Goal: Task Accomplishment & Management: Manage account settings

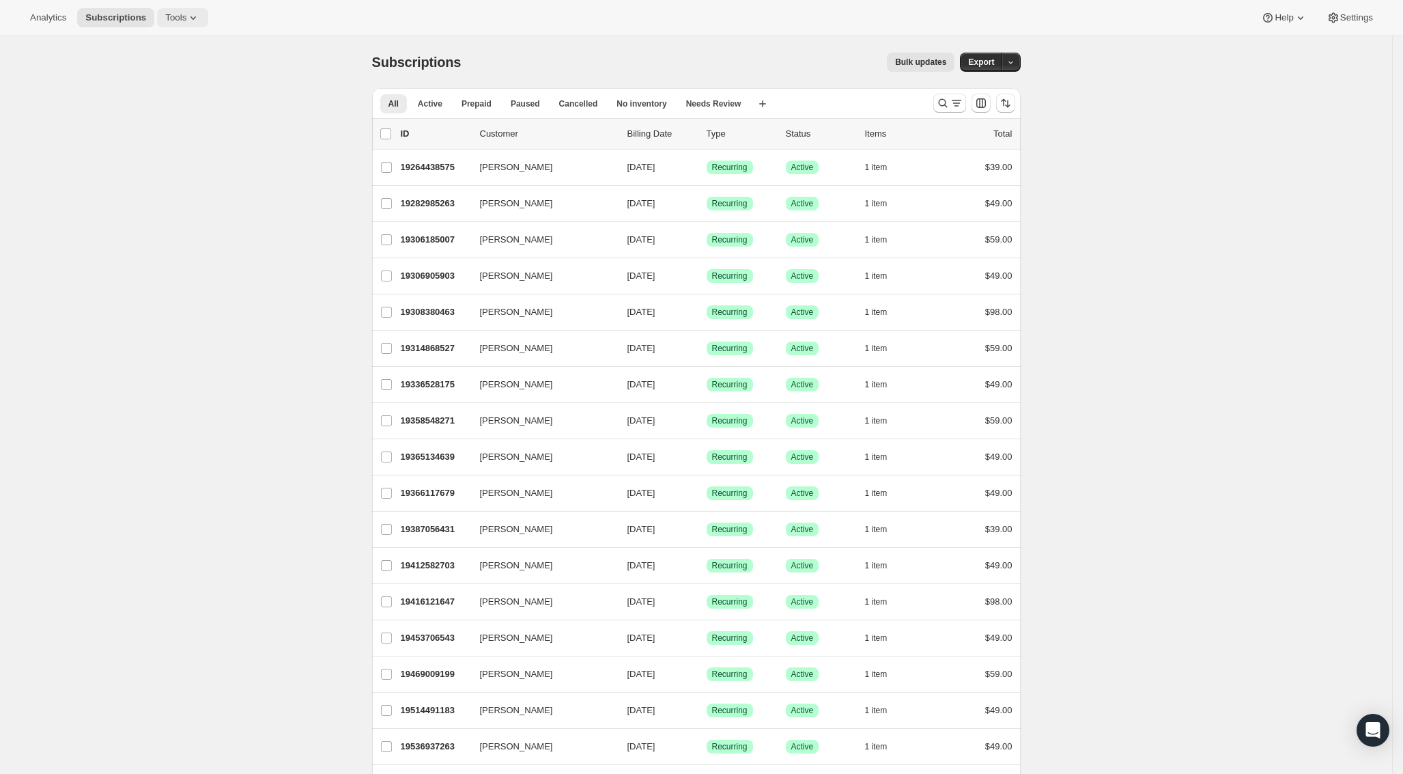
click at [186, 20] on icon at bounding box center [193, 18] width 14 height 14
click at [160, 41] on span "Subscription Plans" at bounding box center [151, 46] width 74 height 10
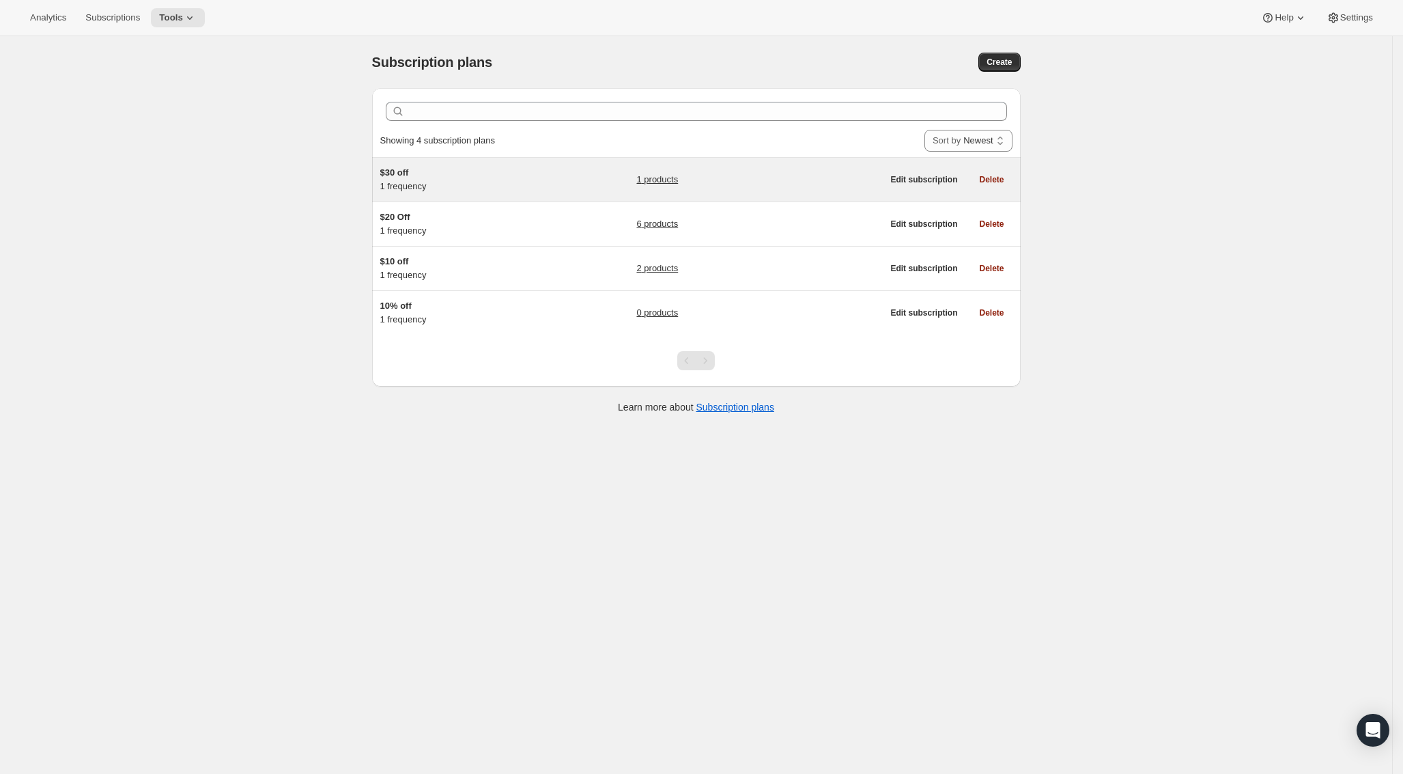
click at [660, 181] on link "1 products" at bounding box center [657, 180] width 42 height 14
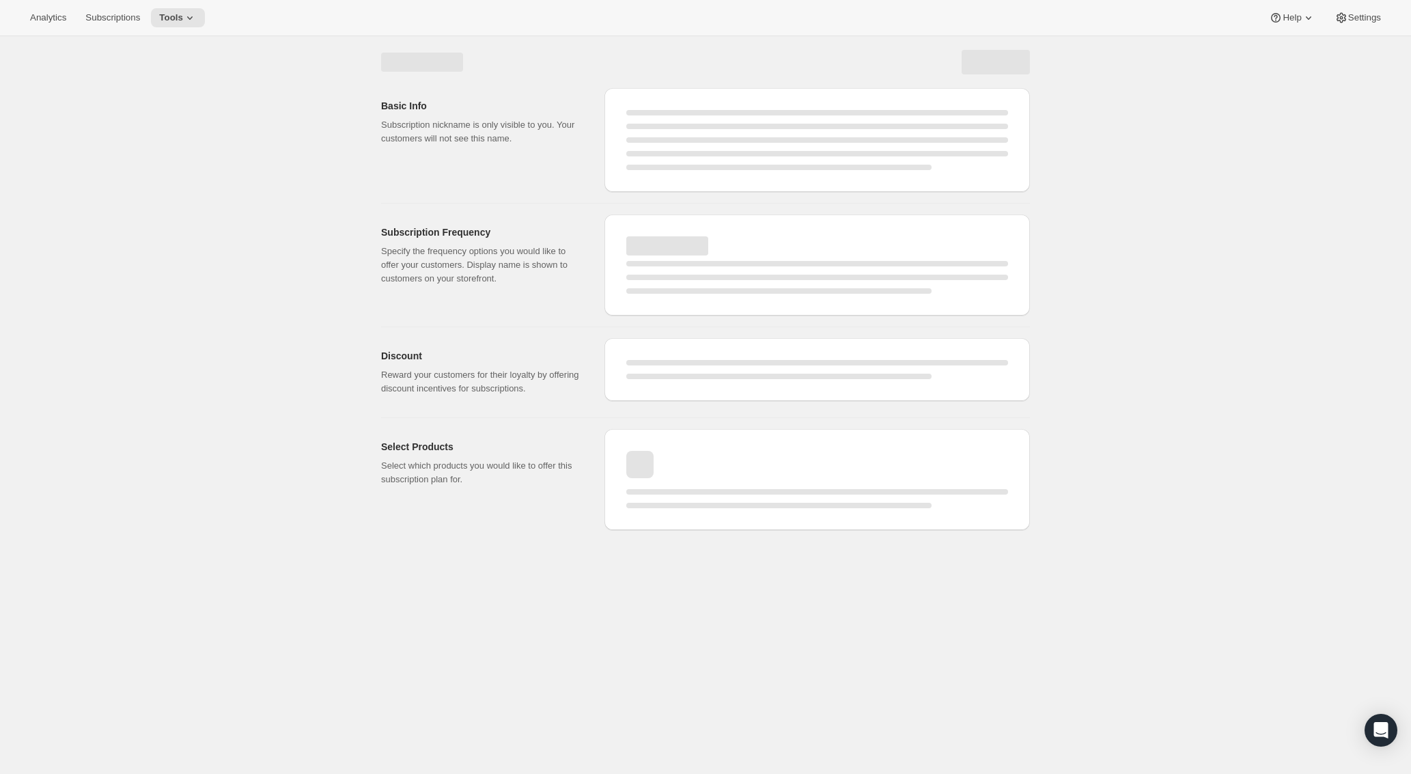
select select "WEEK"
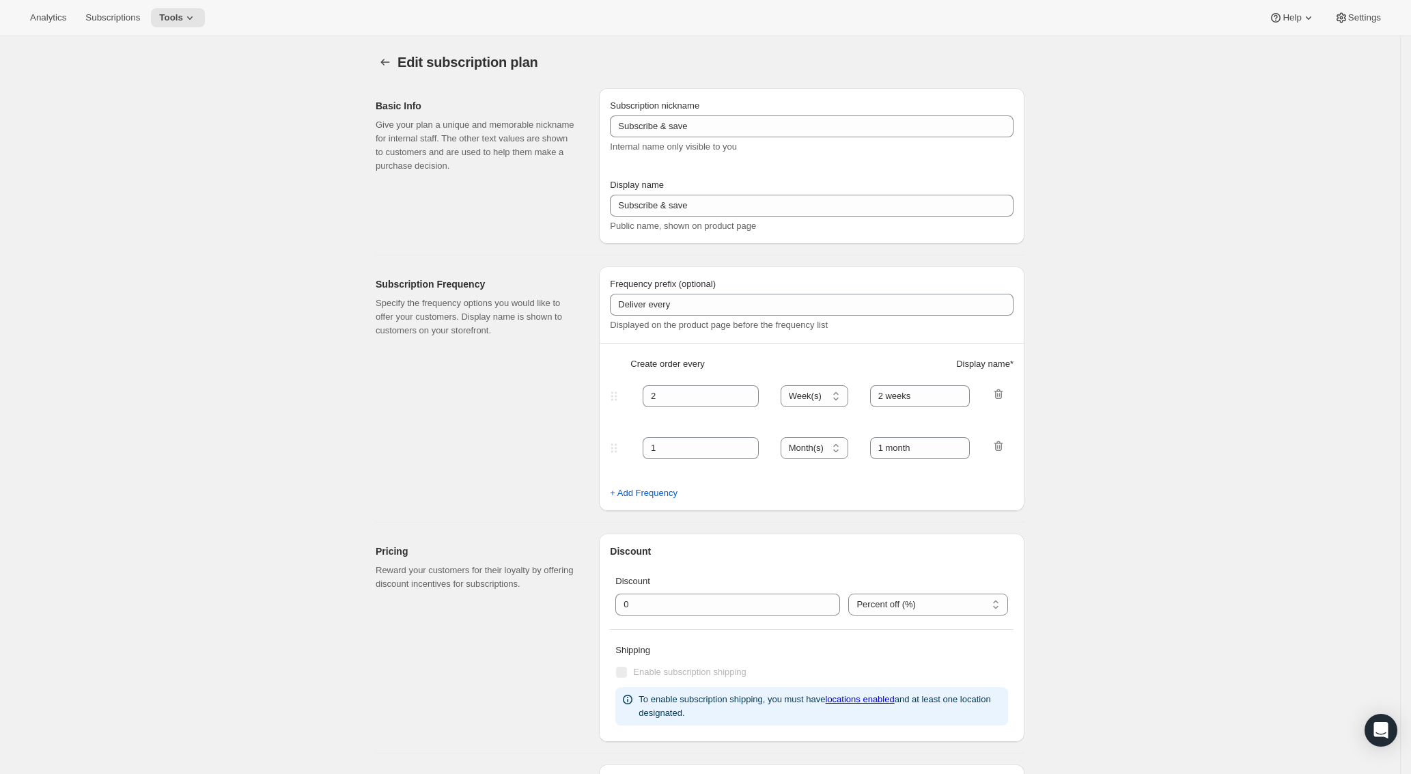
type input "$30 off"
type input "Monthly Subscription"
type input "1"
select select "MONTH"
type input "1 month"
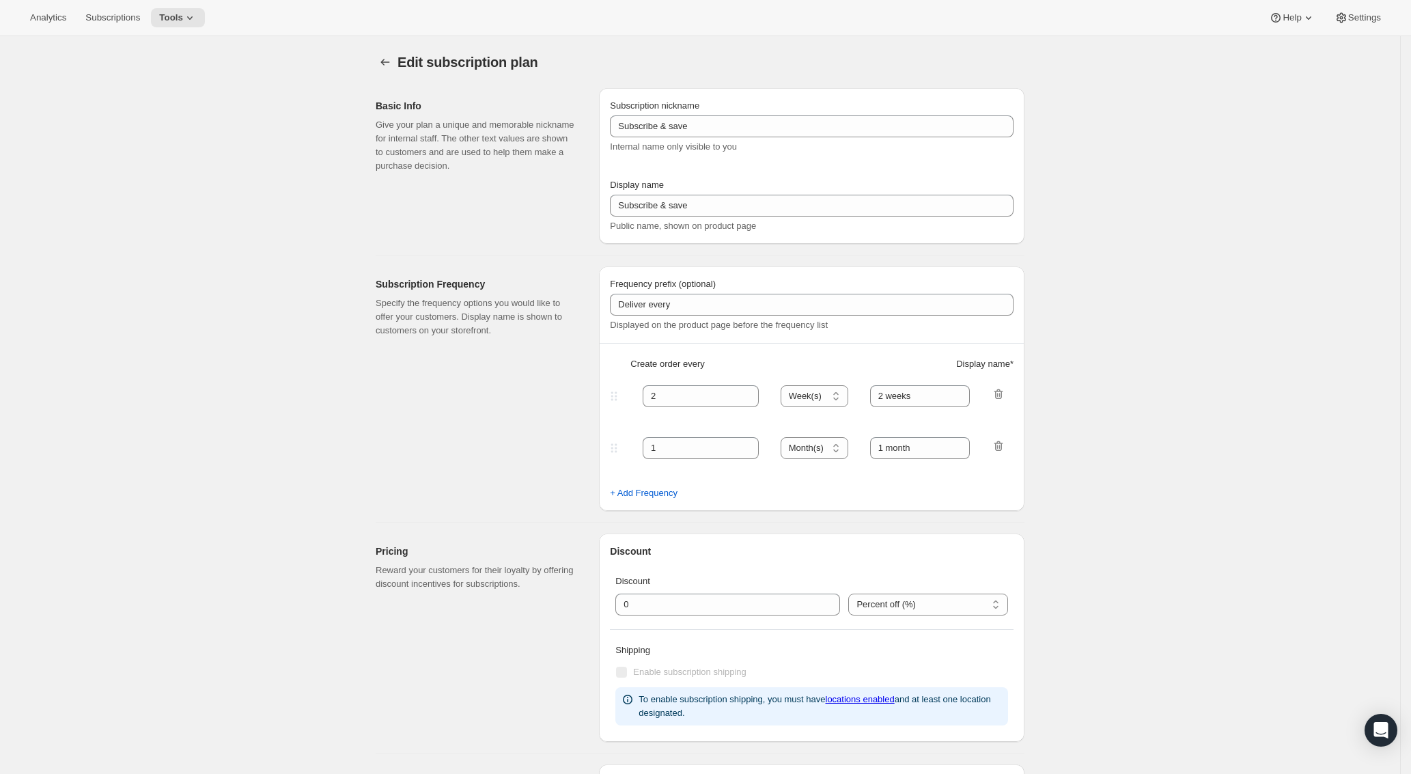
type input "30.0"
select select "FIXED_AMOUNT"
checkbox input "true"
type input "Save <strong>$30</strong>"
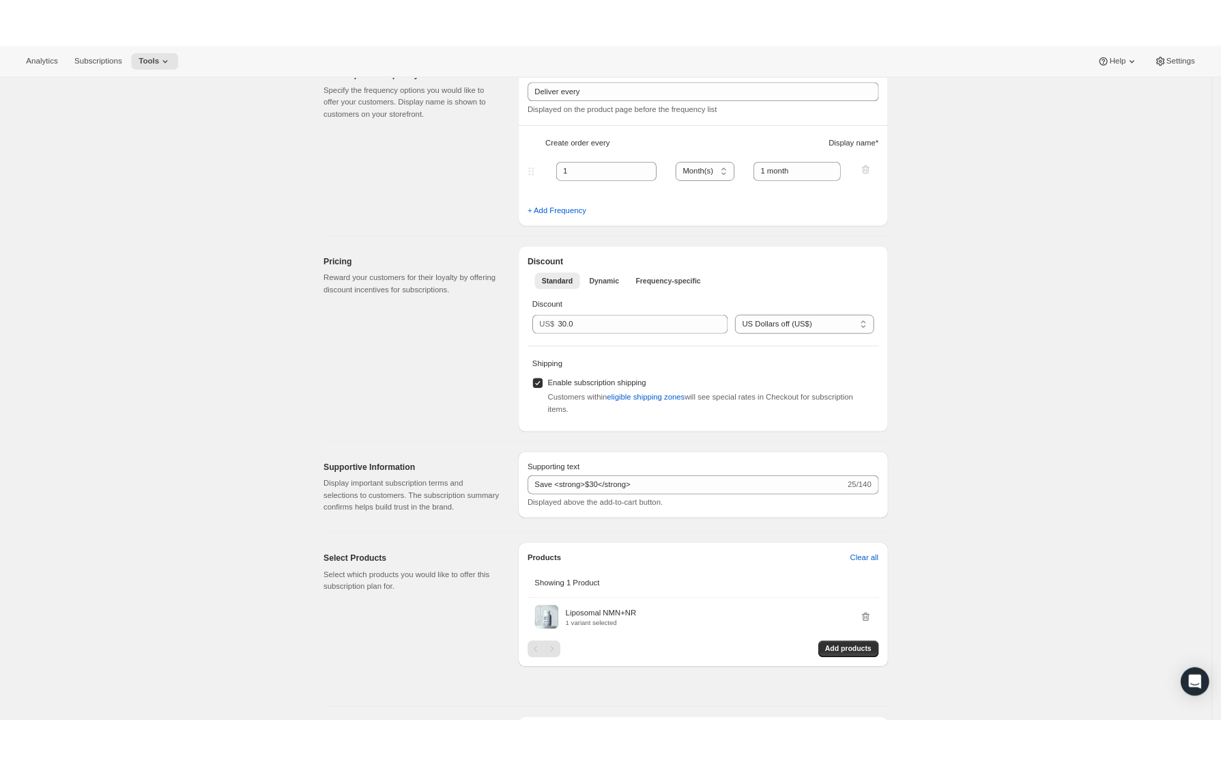
scroll to position [238, 0]
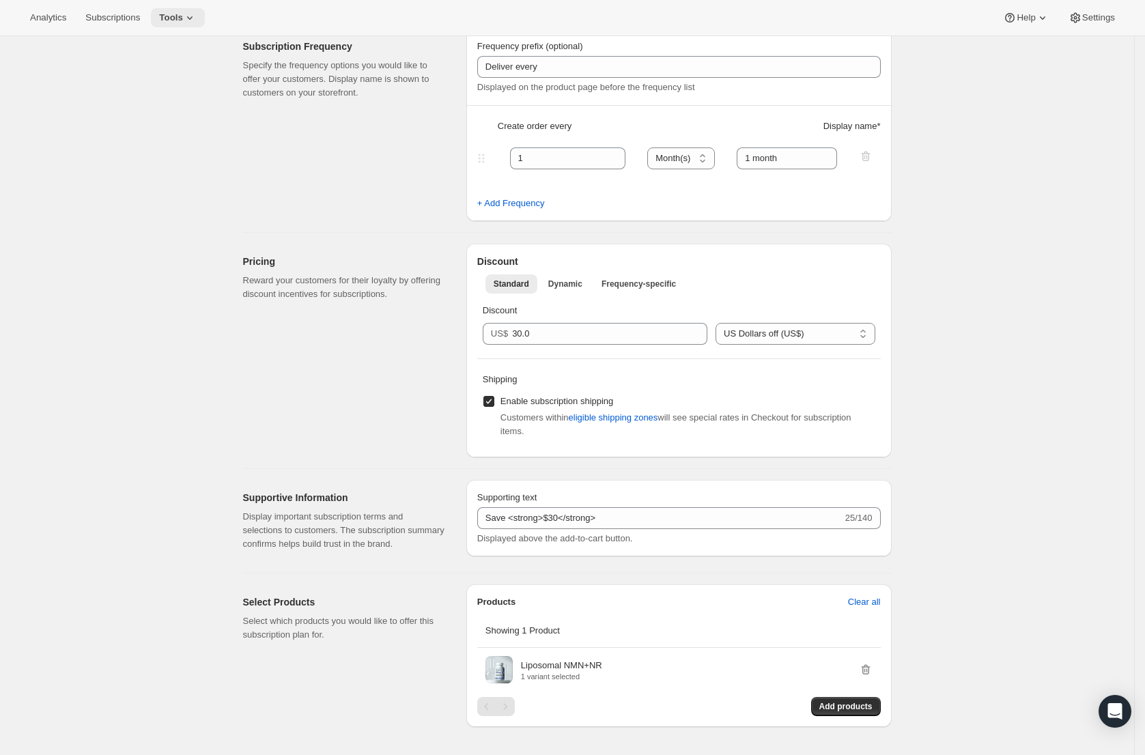
click at [183, 15] on icon at bounding box center [190, 18] width 14 height 14
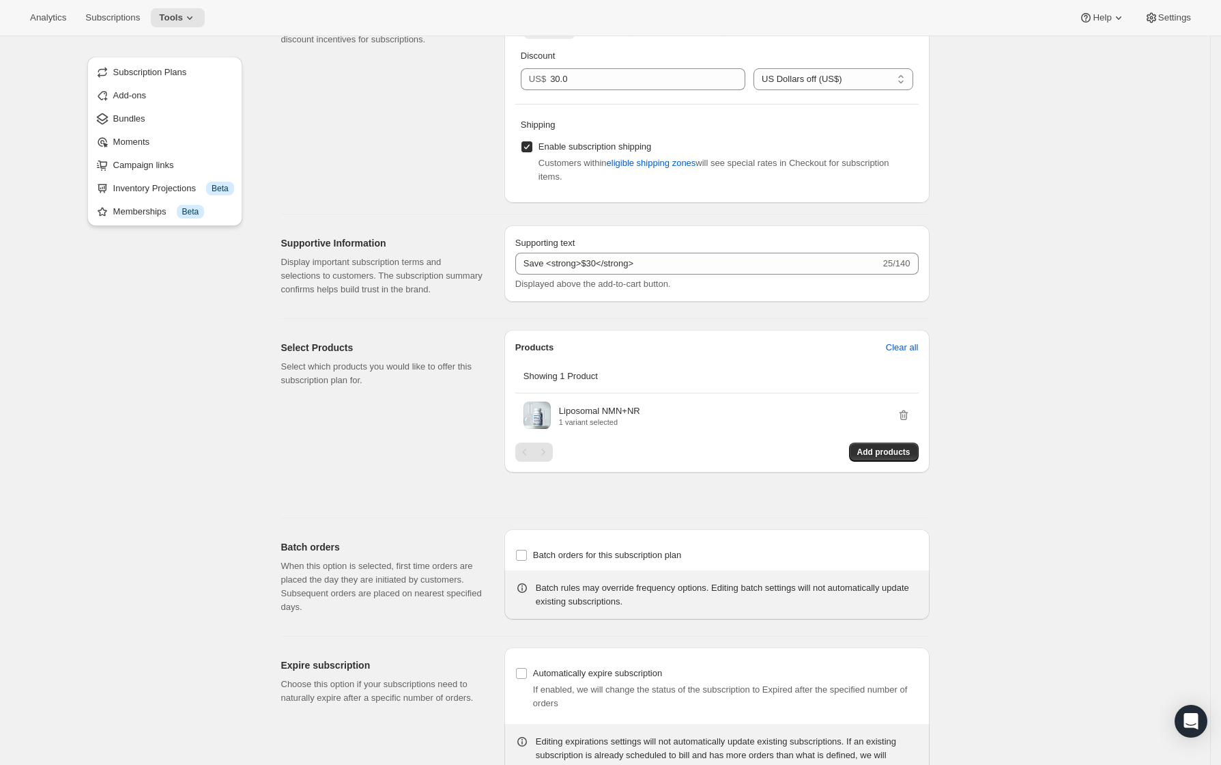
scroll to position [569, 0]
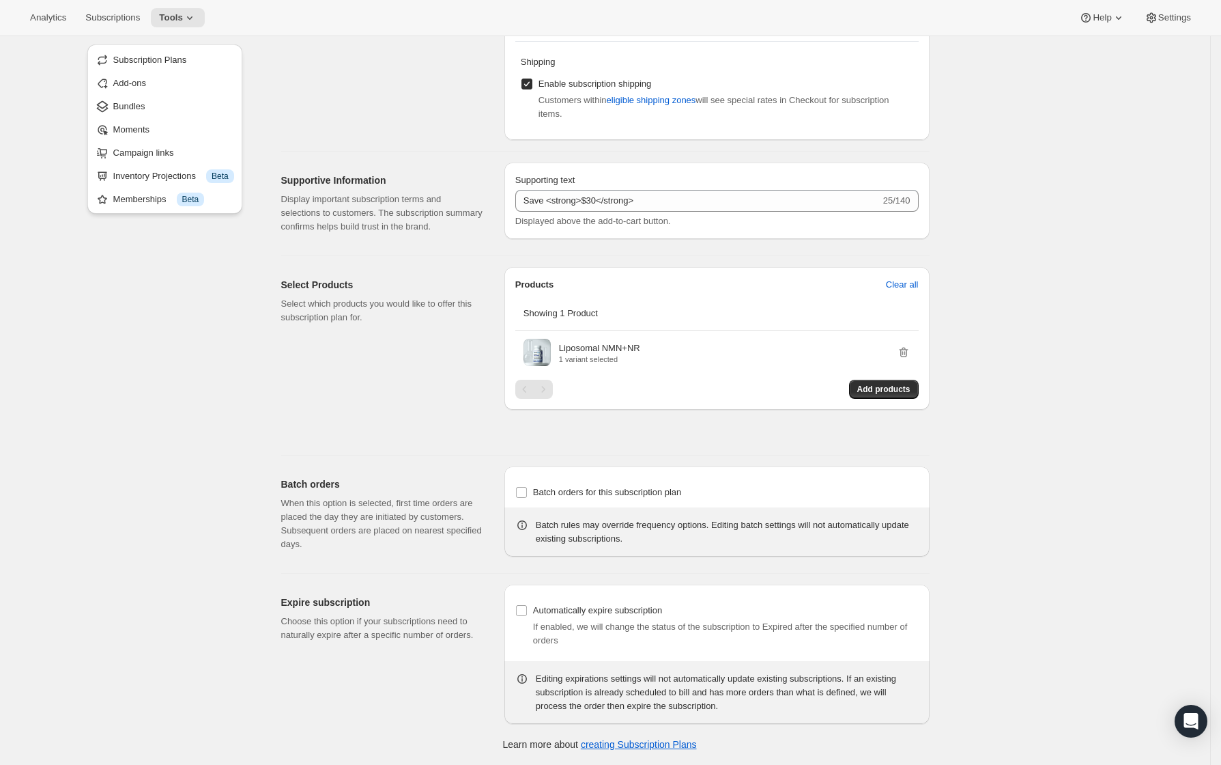
click at [1011, 457] on div "Edit subscription plan. This page is ready Edit subscription plan Basic Info Gi…" at bounding box center [605, 123] width 1211 height 1284
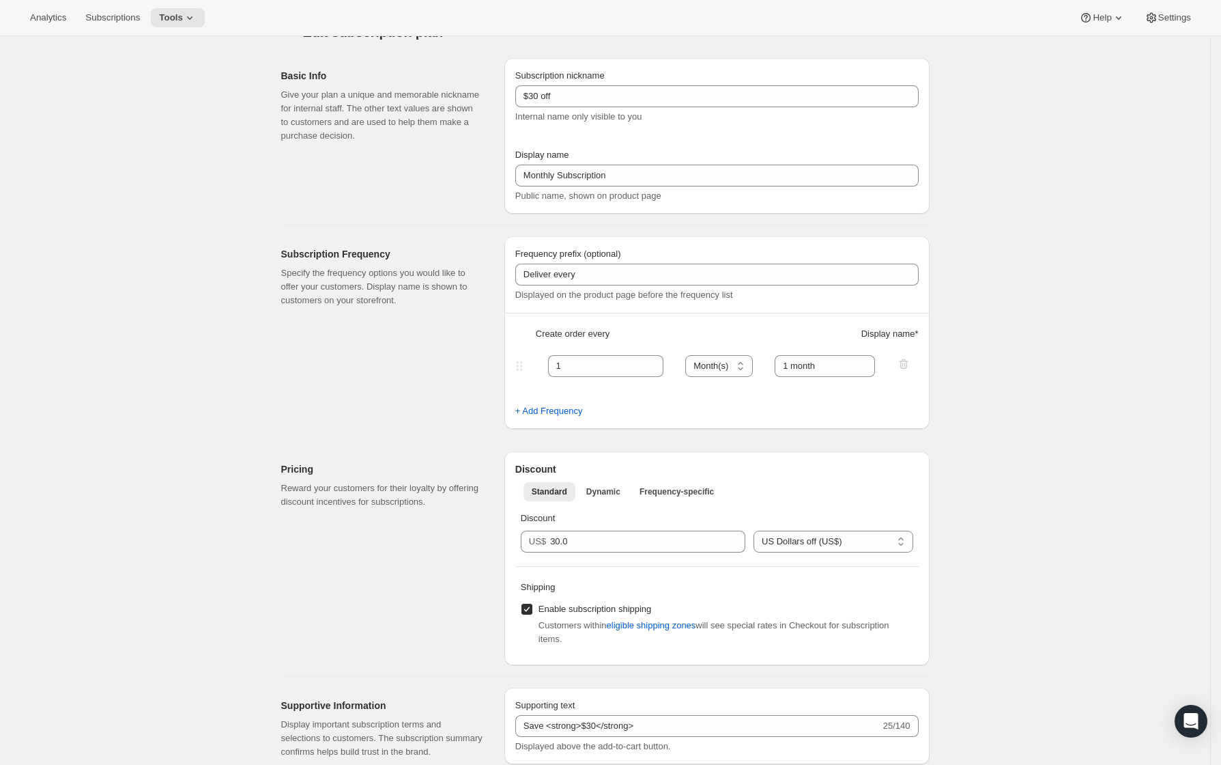
scroll to position [0, 0]
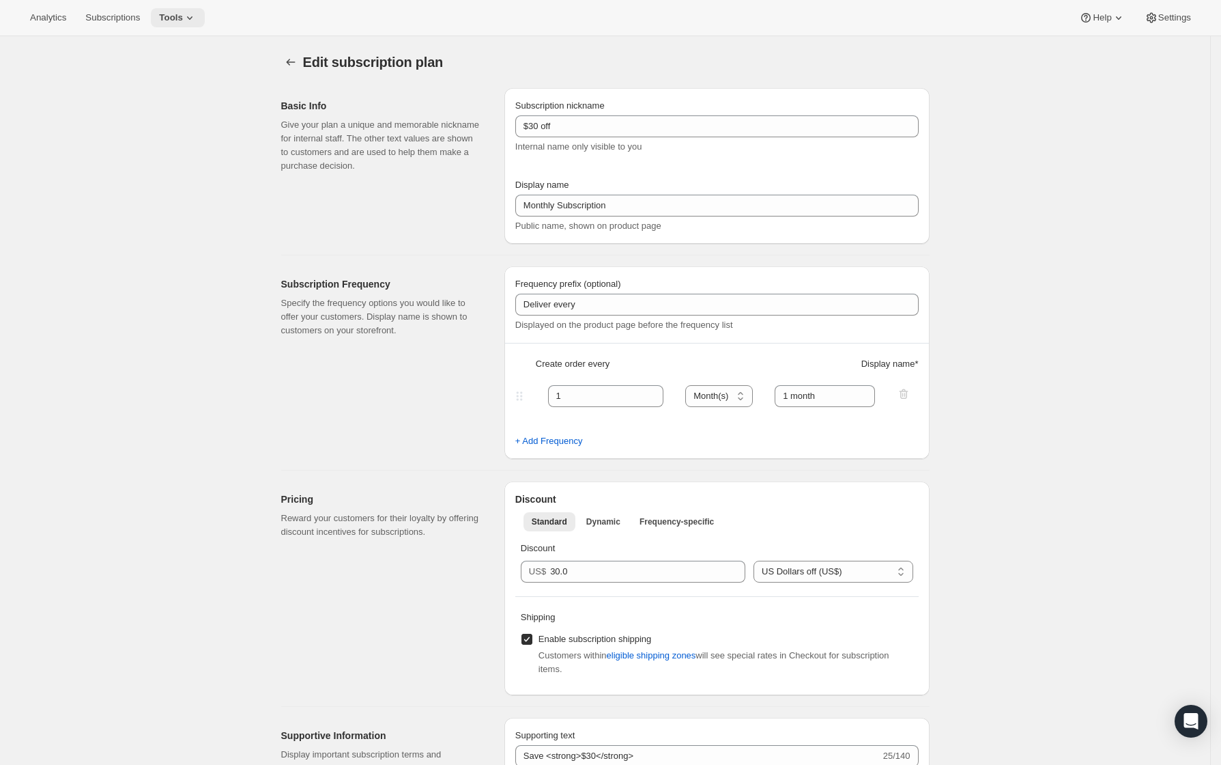
click at [162, 18] on span "Tools" at bounding box center [171, 17] width 24 height 11
click at [167, 68] on span "Add-ons" at bounding box center [173, 70] width 121 height 14
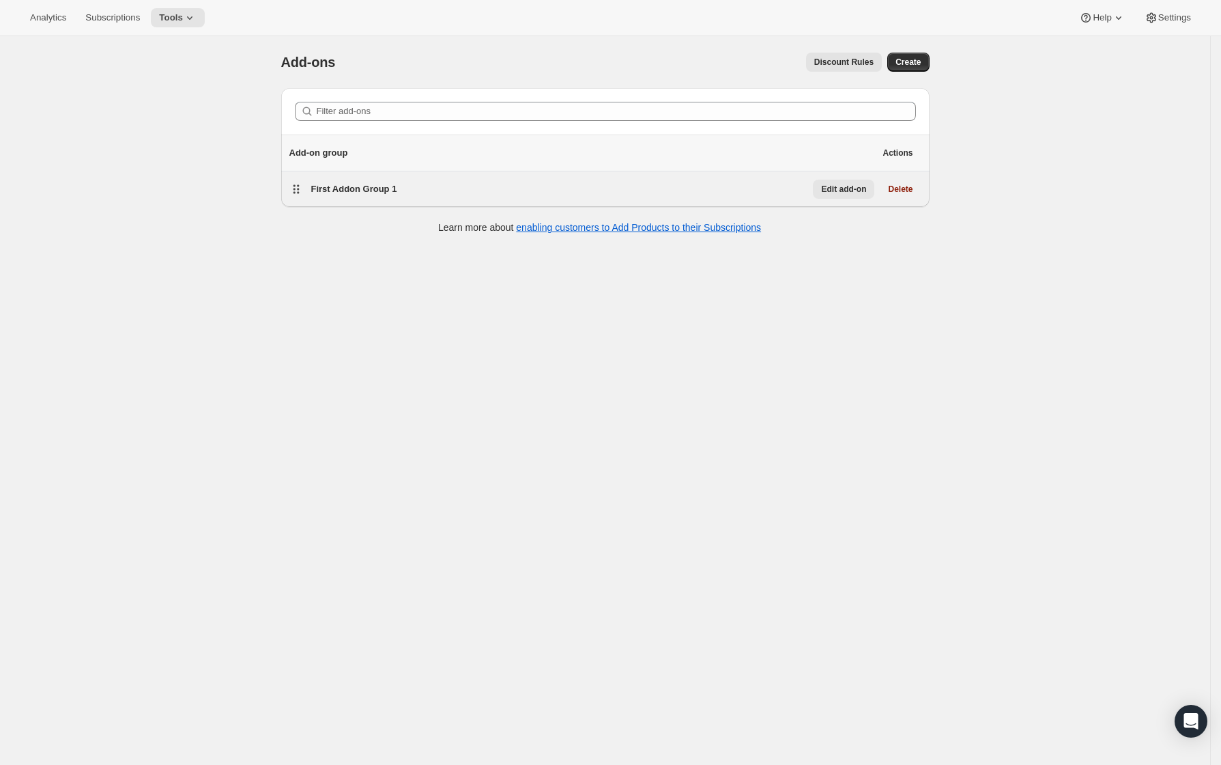
click at [845, 188] on span "Edit add-on" at bounding box center [843, 189] width 45 height 11
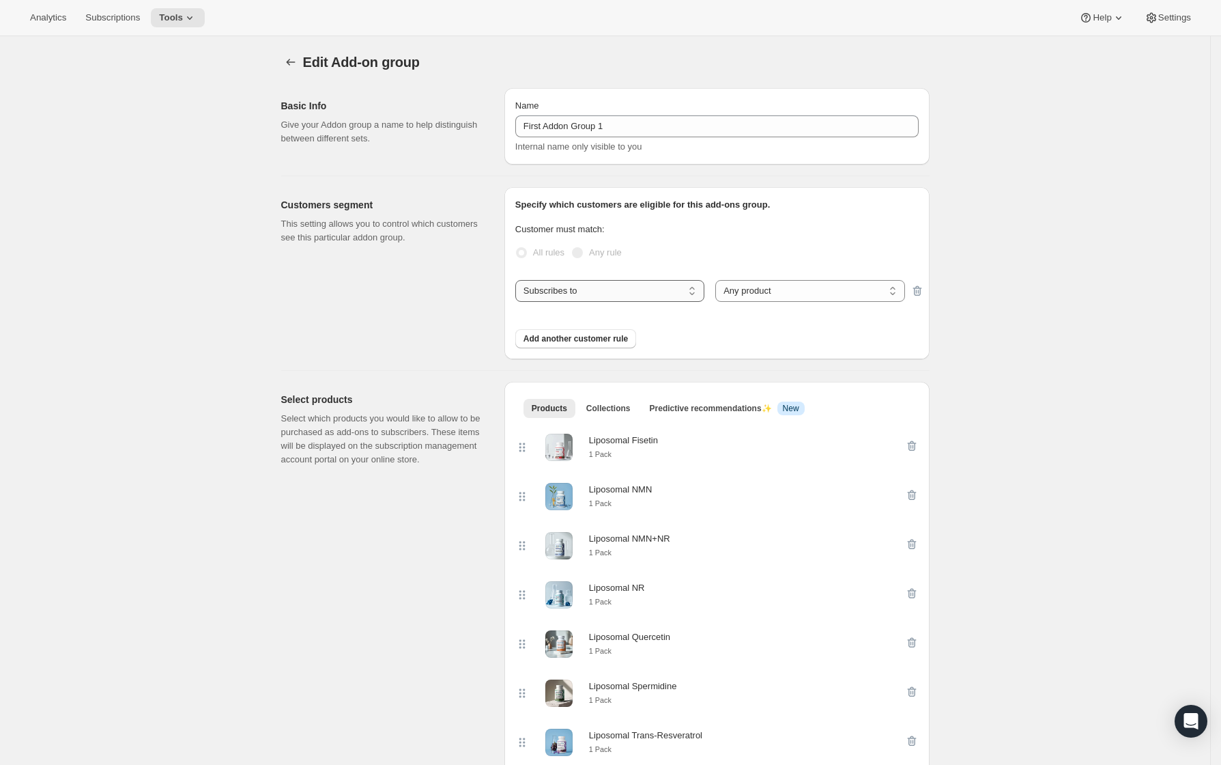
click at [652, 294] on select "Subscribes to Shipping address is Customer tags" at bounding box center [609, 291] width 189 height 22
click at [519, 248] on span at bounding box center [521, 252] width 12 height 12
click at [522, 249] on span at bounding box center [521, 252] width 11 height 11
click at [298, 56] on icon "Addon groups" at bounding box center [291, 62] width 14 height 14
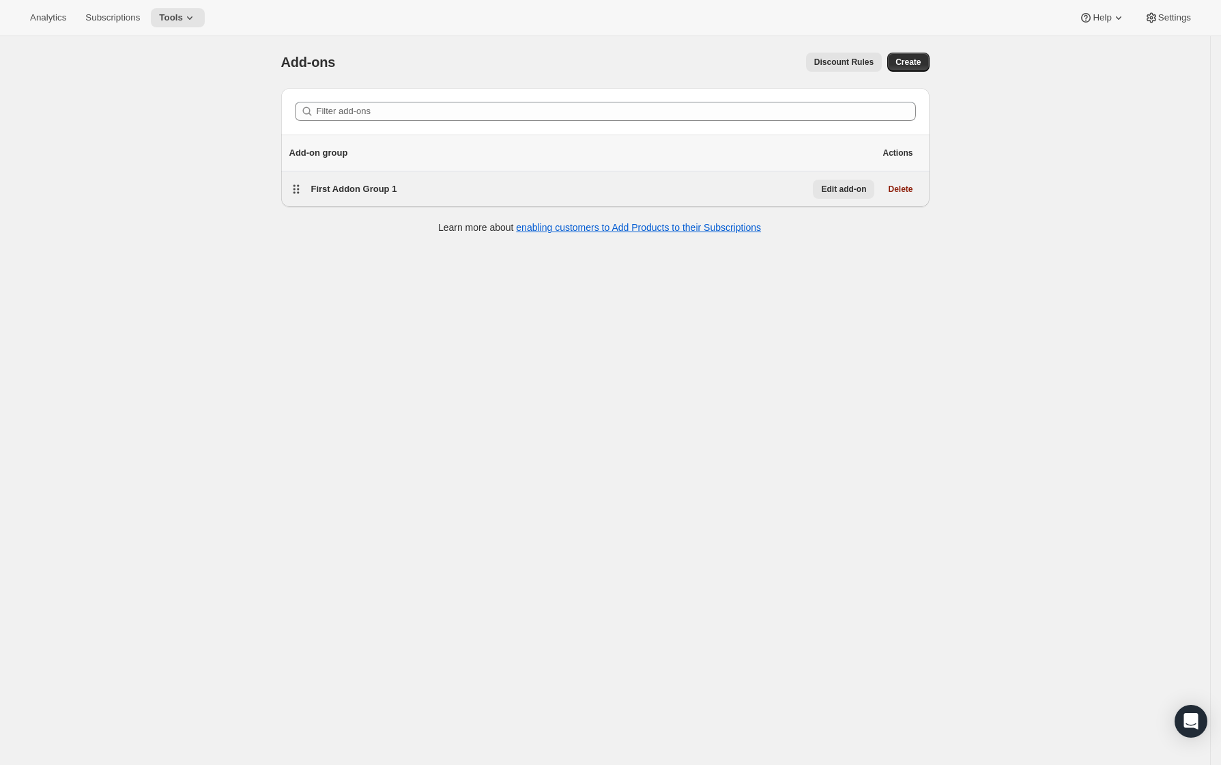
click at [842, 190] on span "Edit add-on" at bounding box center [843, 189] width 45 height 11
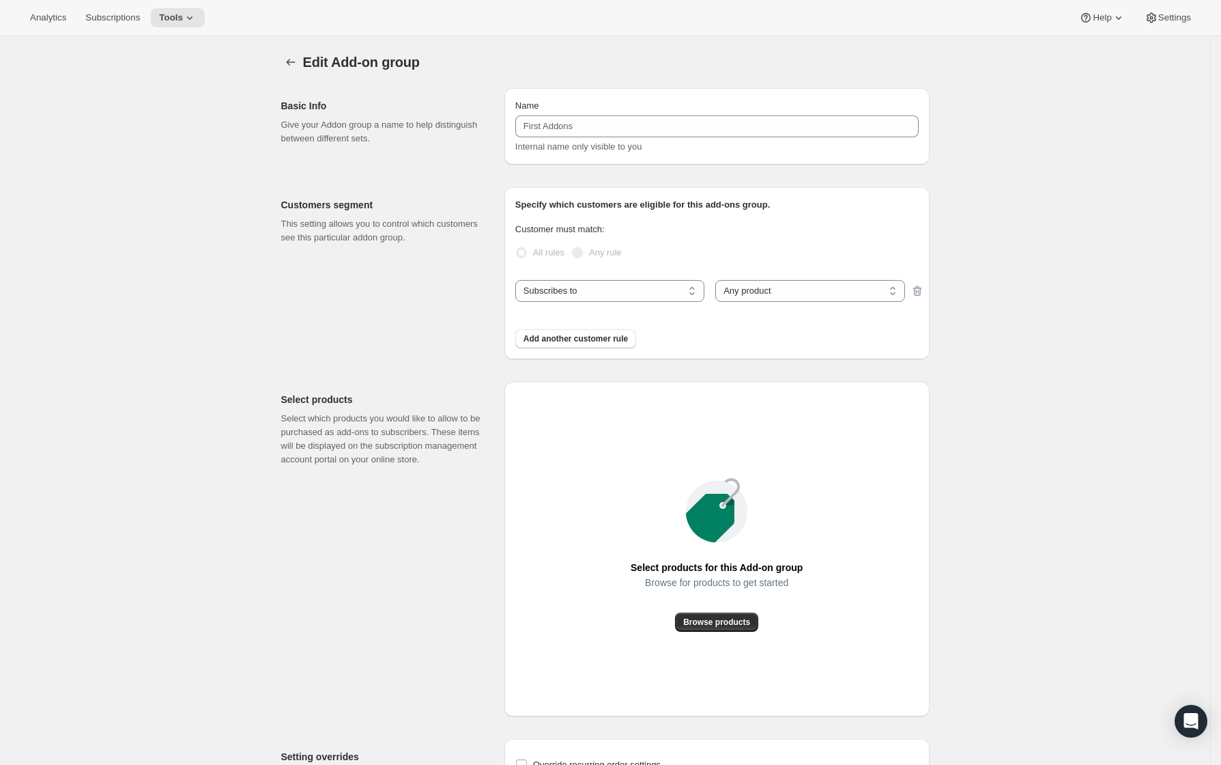
type input "First Addon Group 1"
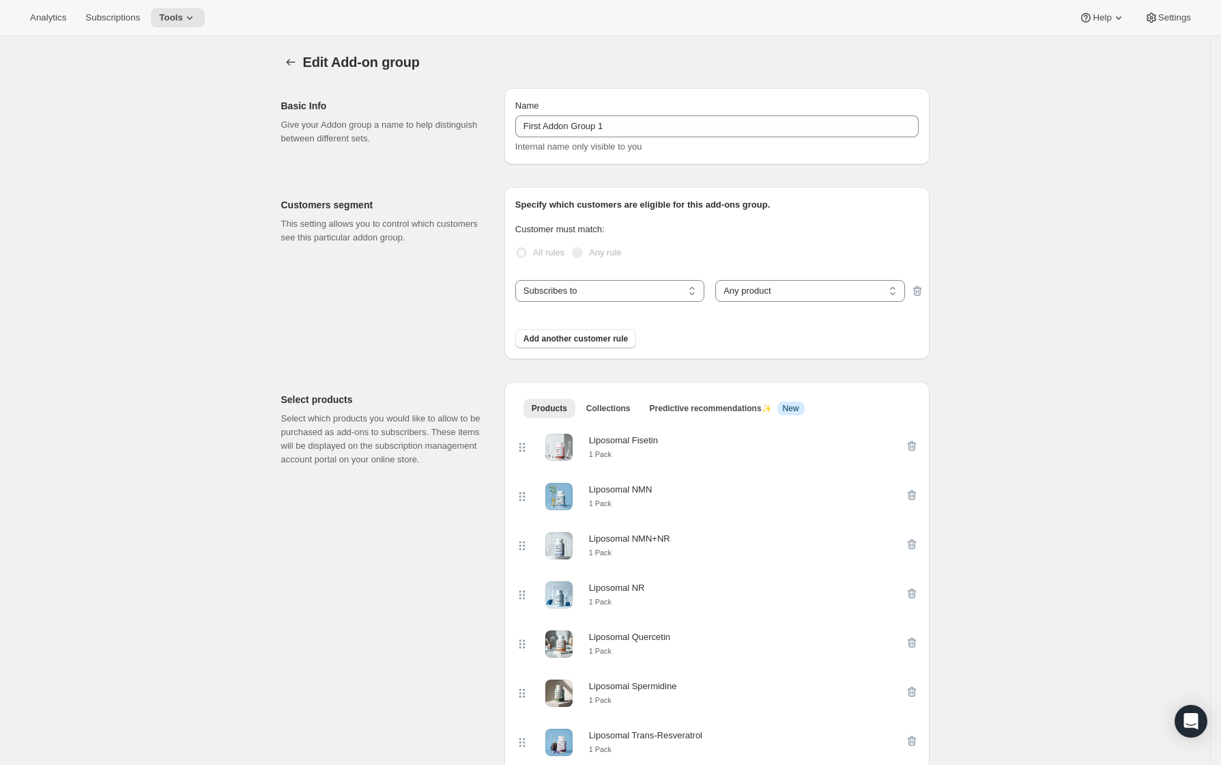
scroll to position [298, 0]
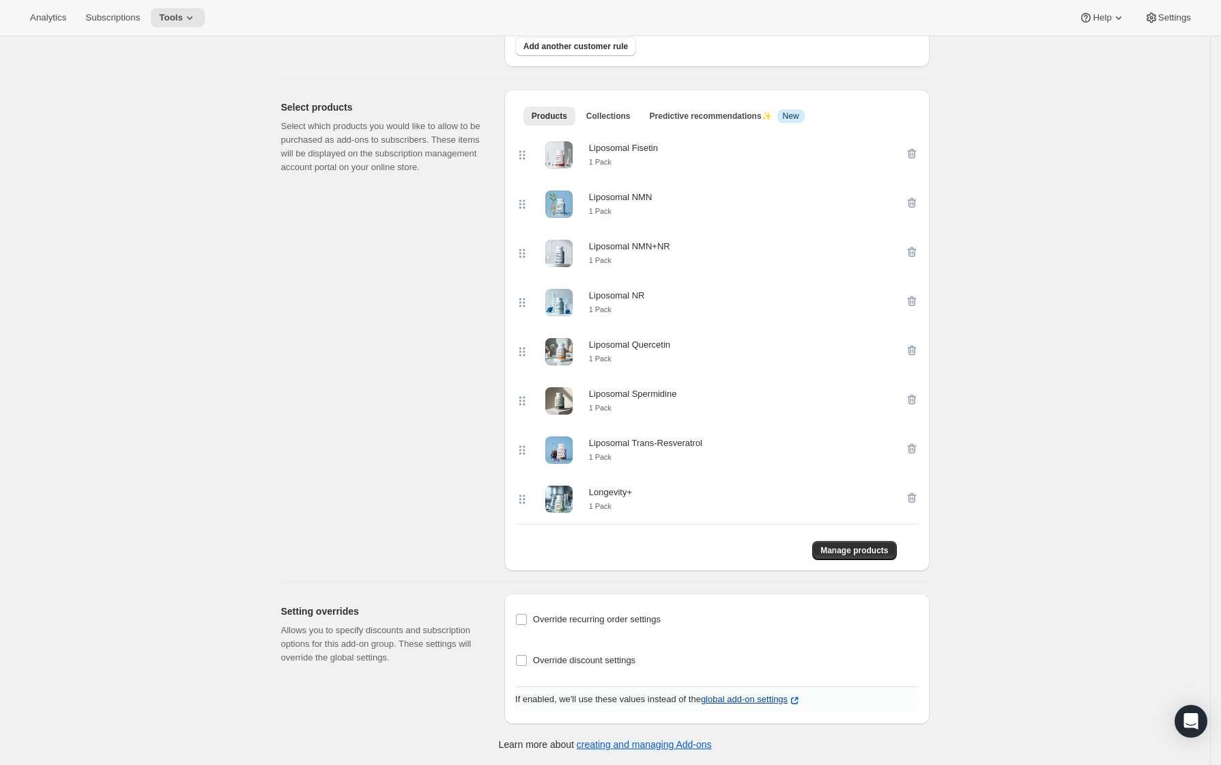
click at [787, 696] on p "global add-on settings" at bounding box center [751, 701] width 100 height 14
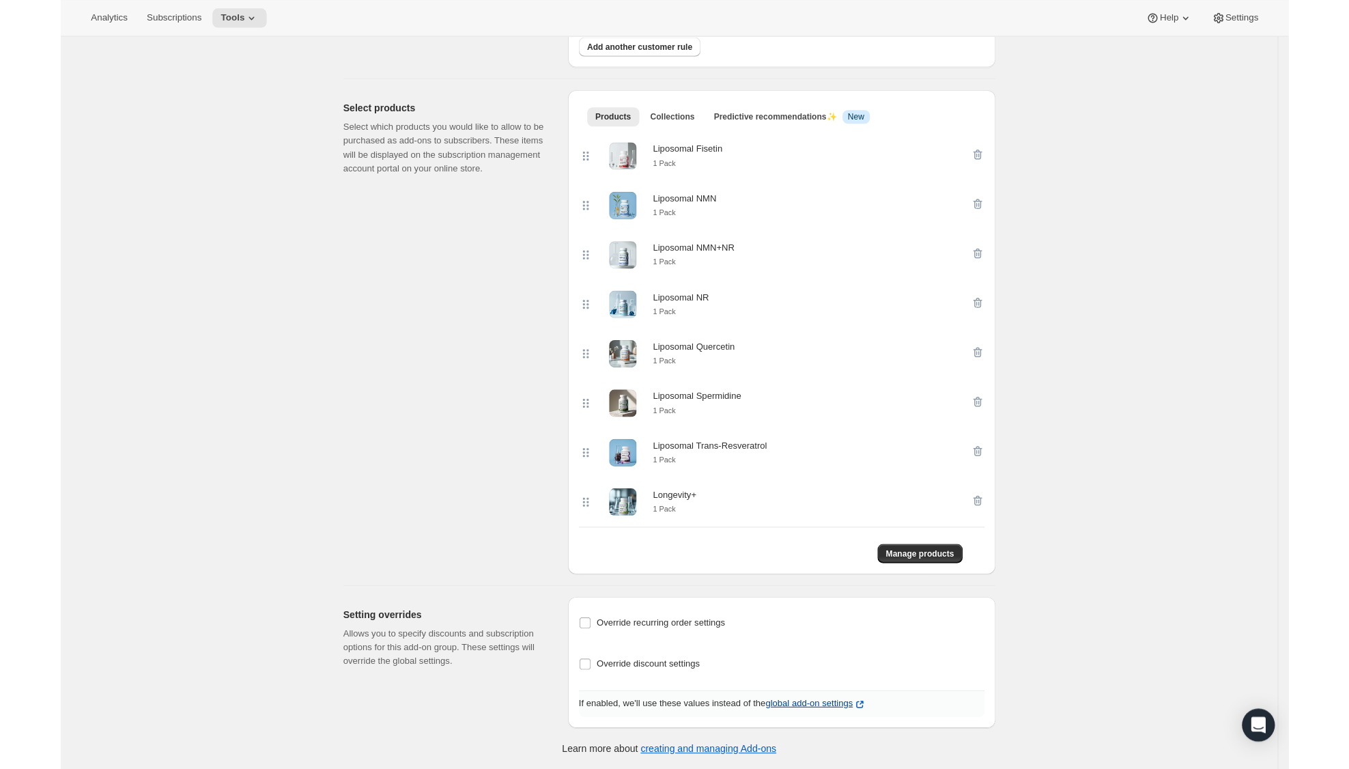
scroll to position [294, 0]
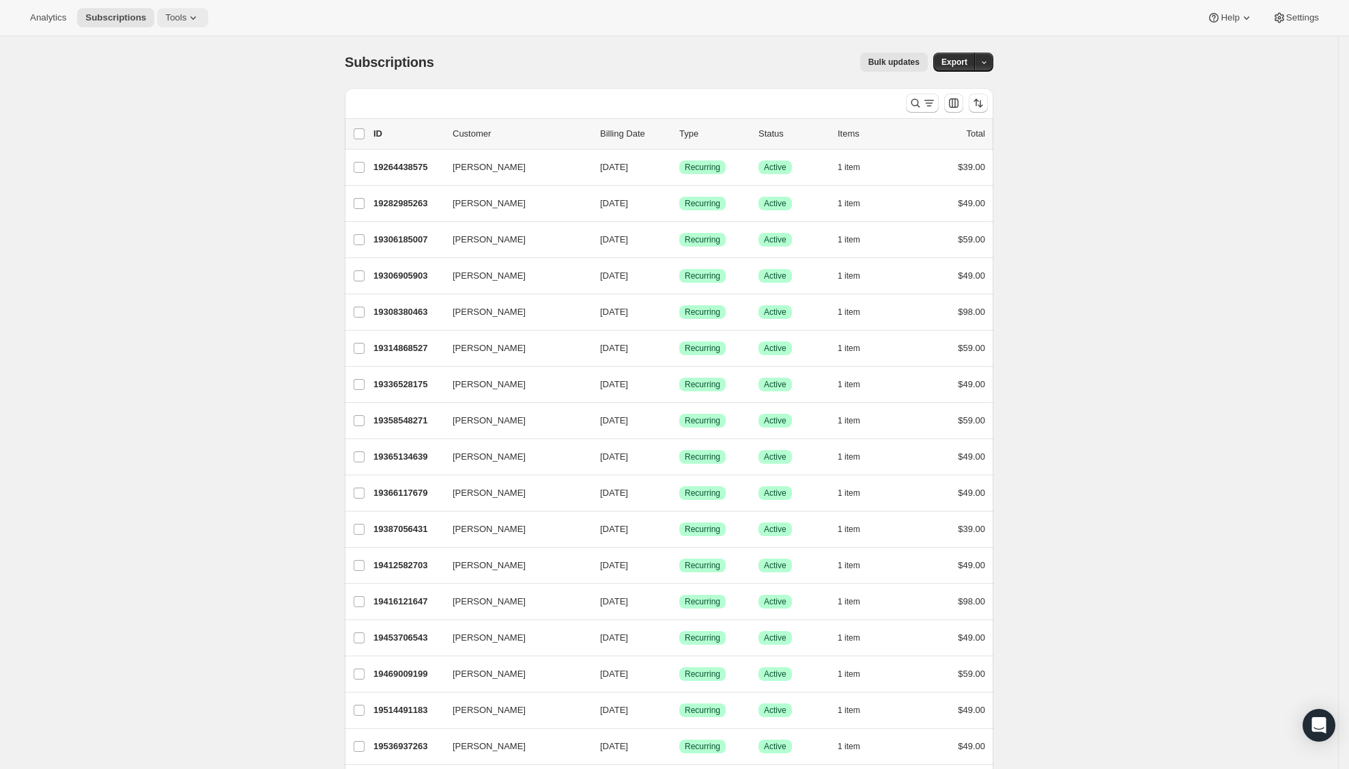
click at [186, 16] on icon at bounding box center [193, 18] width 14 height 14
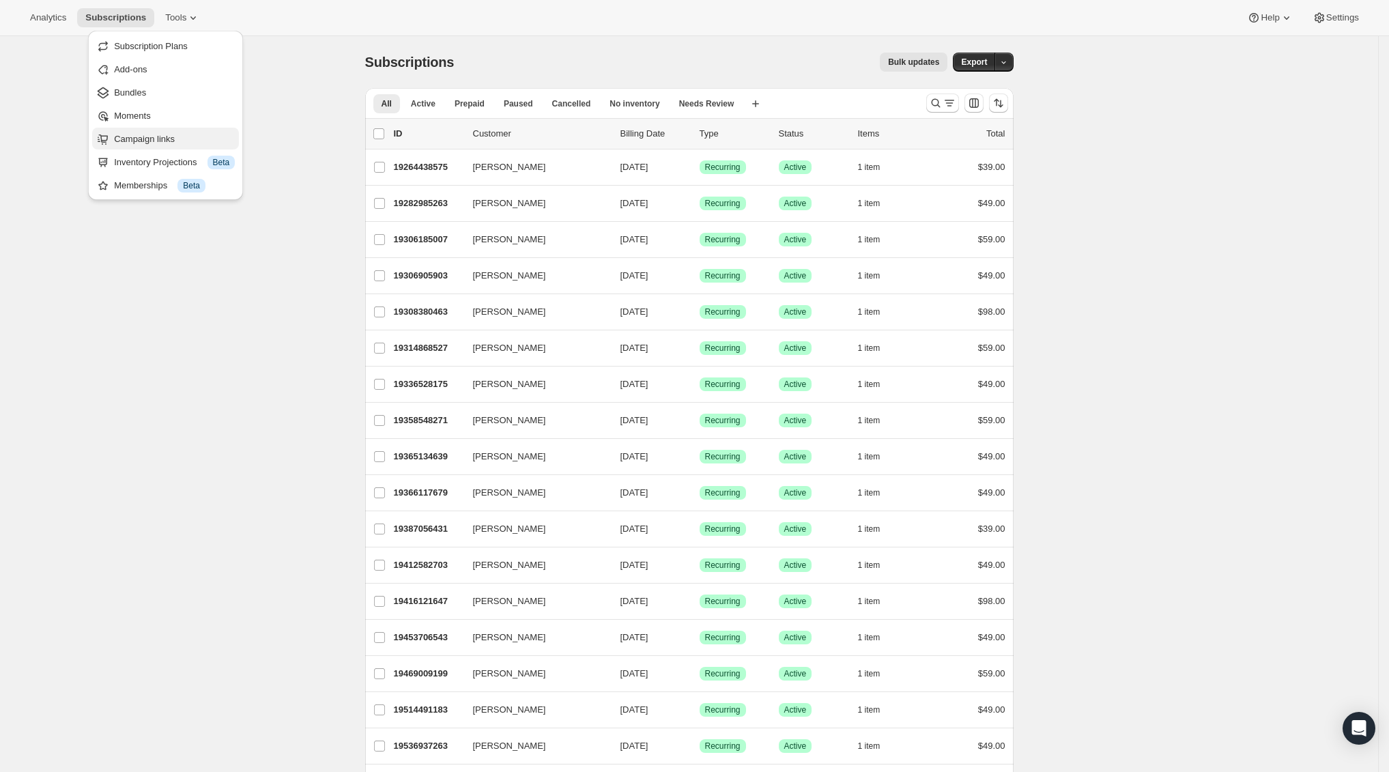
click at [137, 144] on span "Campaign links" at bounding box center [144, 139] width 61 height 10
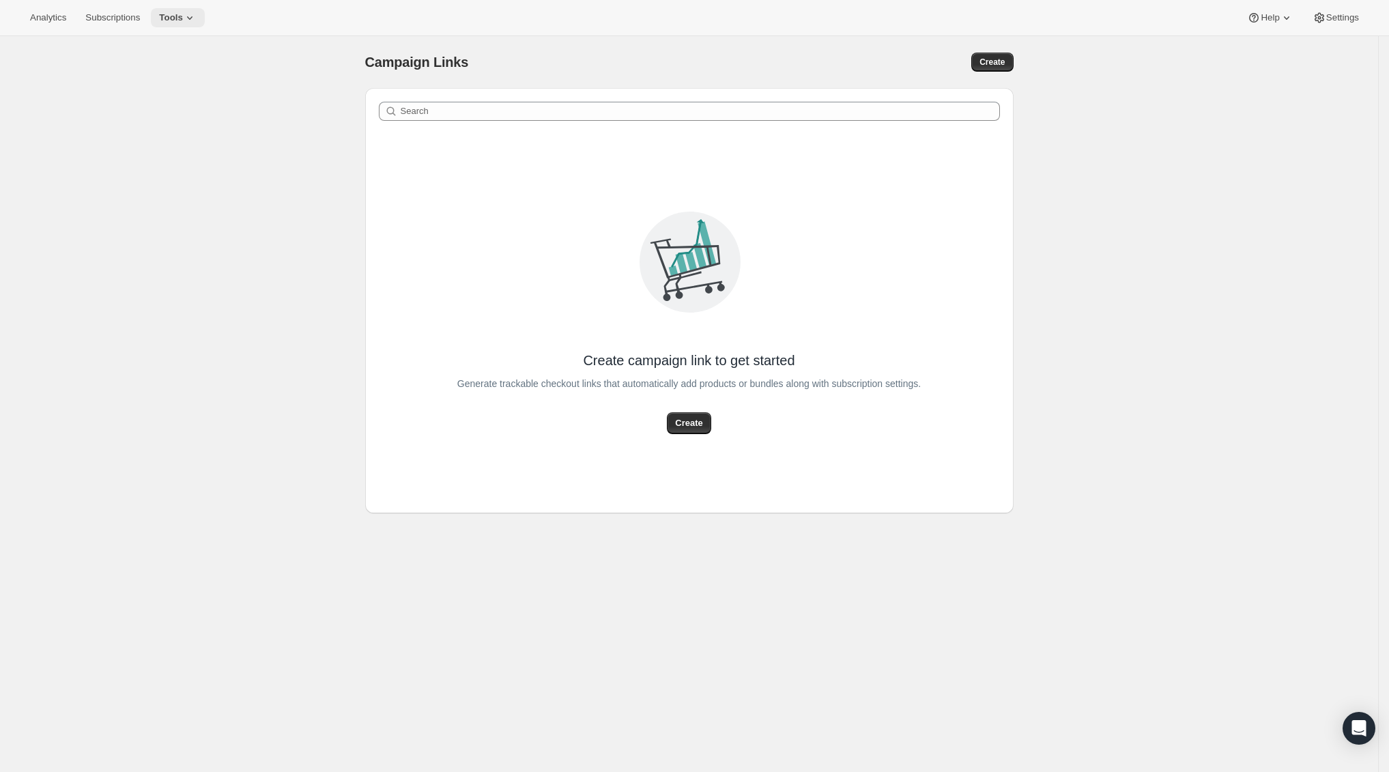
click at [183, 16] on icon at bounding box center [190, 18] width 14 height 14
click at [180, 167] on div "Inventory Projections Info Beta" at bounding box center [173, 163] width 121 height 14
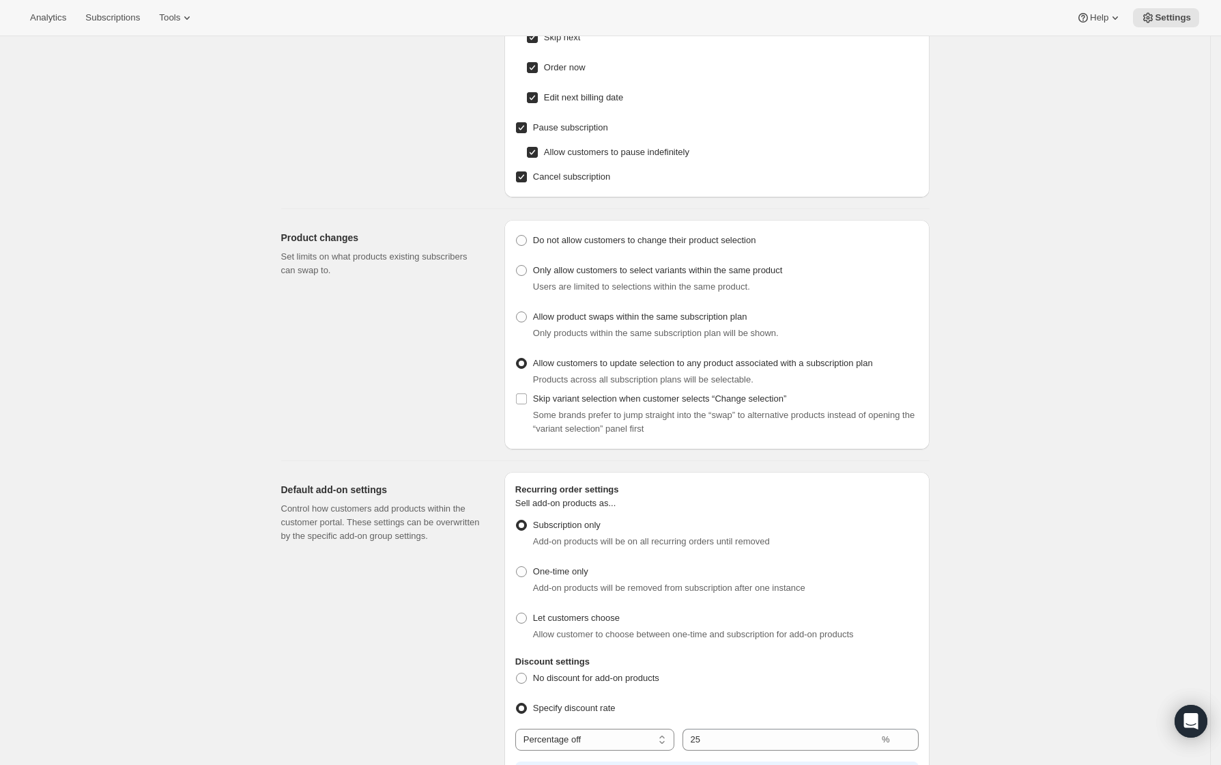
scroll to position [264, 0]
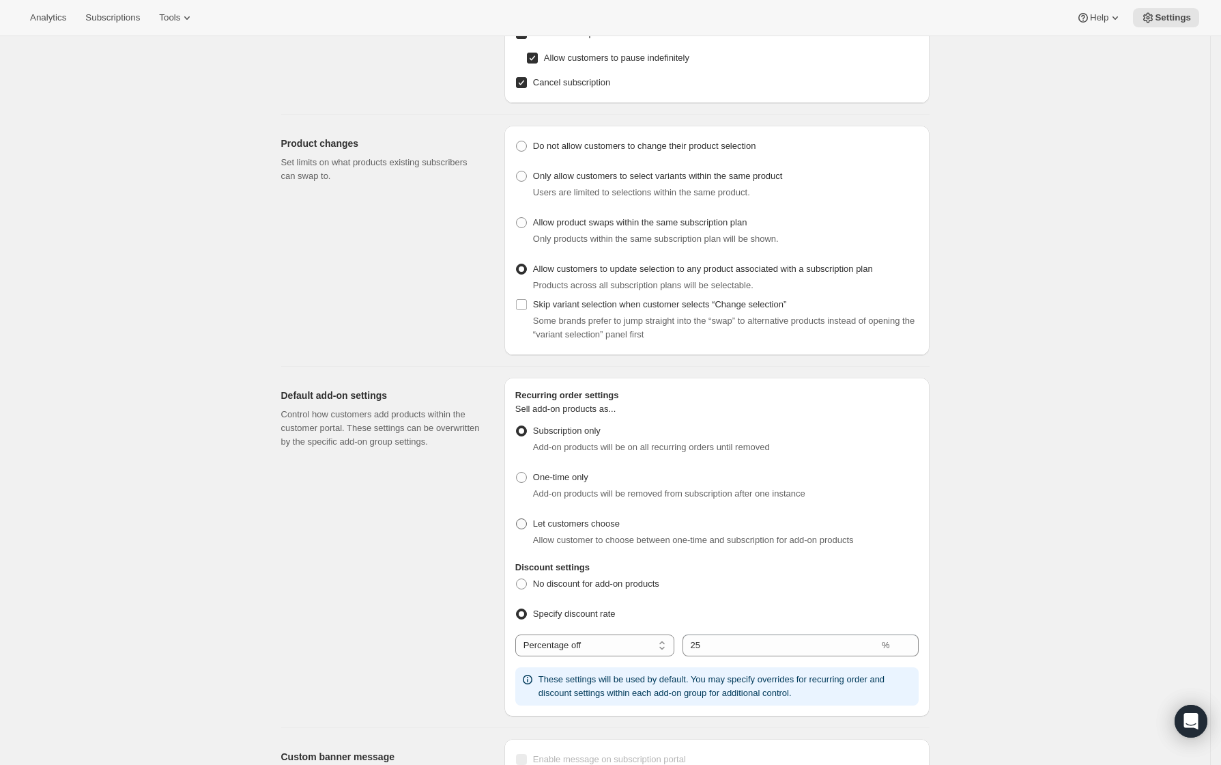
click at [527, 526] on span at bounding box center [521, 523] width 11 height 11
click at [517, 519] on input "Let customers choose" at bounding box center [516, 518] width 1 height 1
radio input "true"
click at [525, 432] on span at bounding box center [521, 430] width 11 height 11
click at [517, 426] on input "Subscription only" at bounding box center [516, 425] width 1 height 1
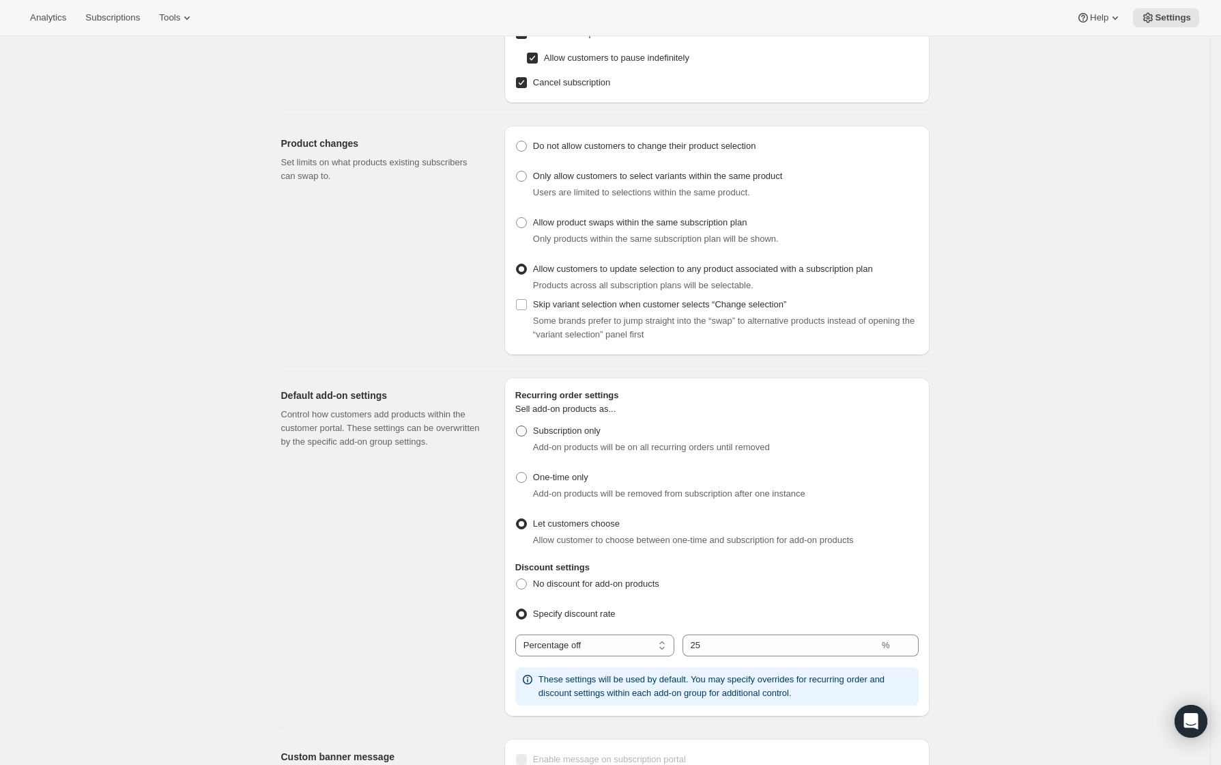
radio input "true"
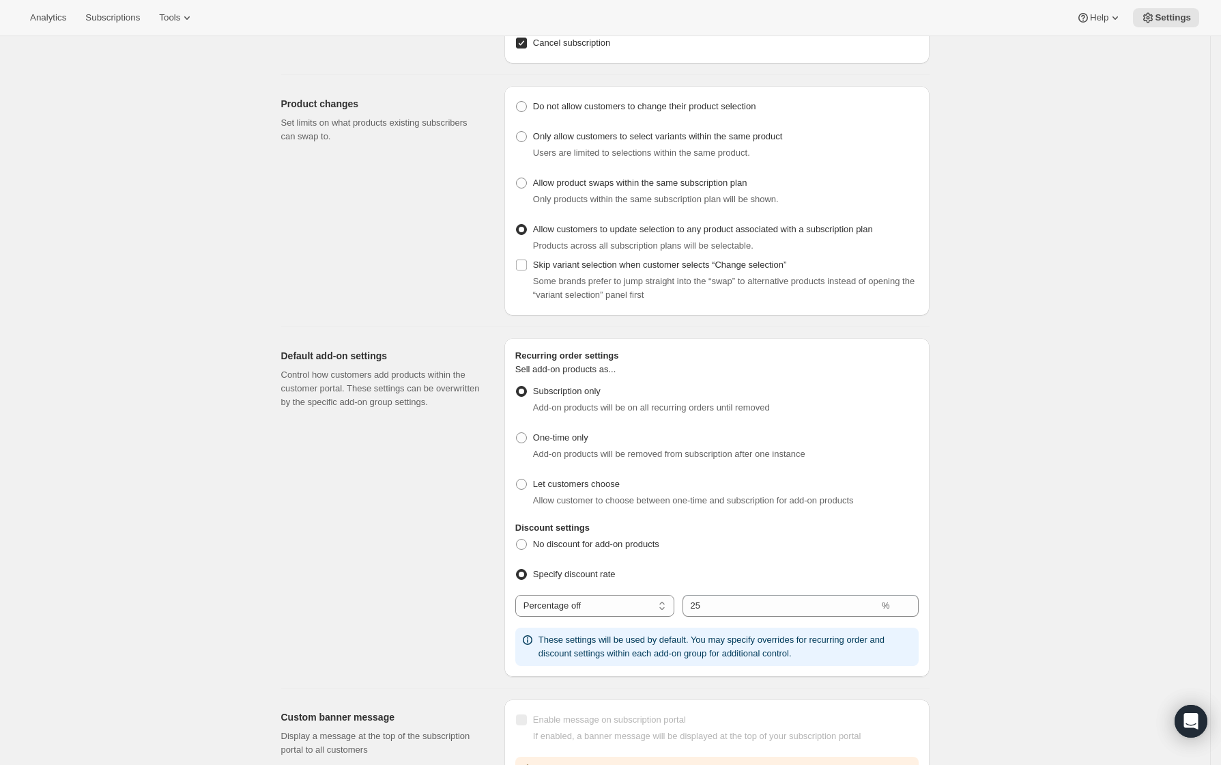
scroll to position [321, 0]
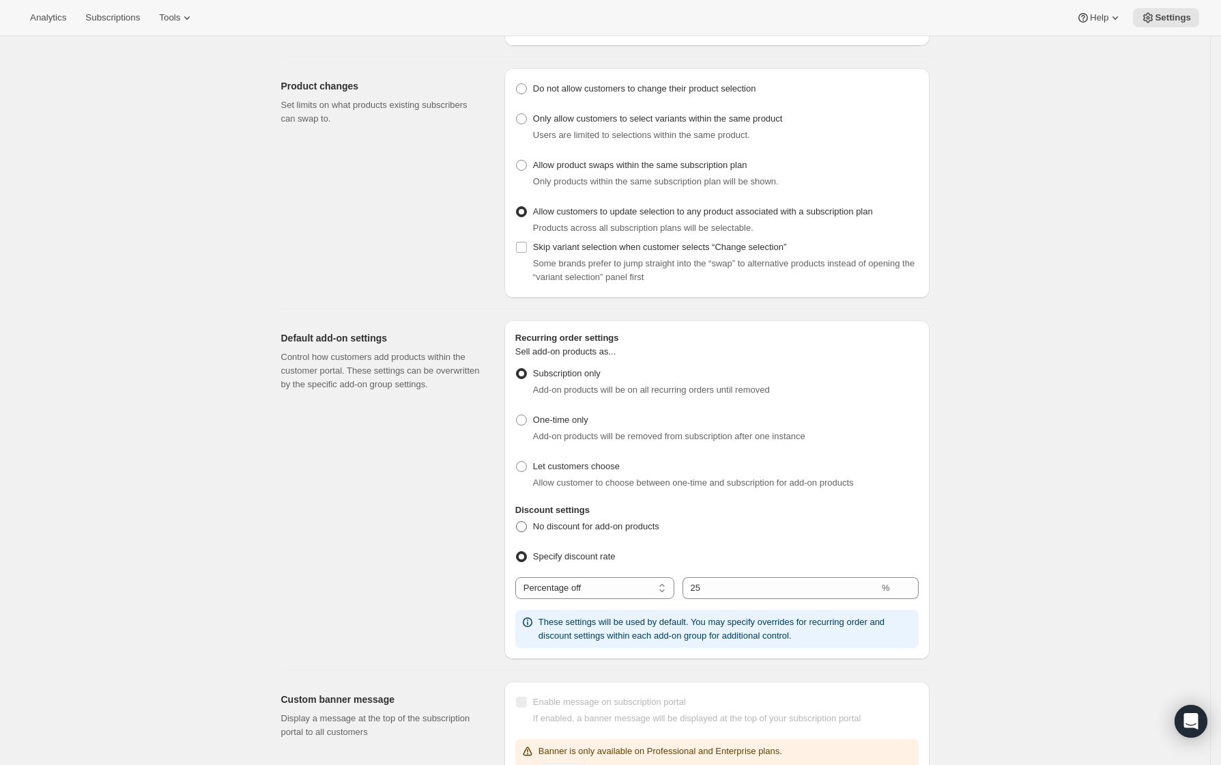
click at [527, 527] on span at bounding box center [521, 526] width 11 height 11
click at [517, 522] on input "No discount for add-on products" at bounding box center [516, 521] width 1 height 1
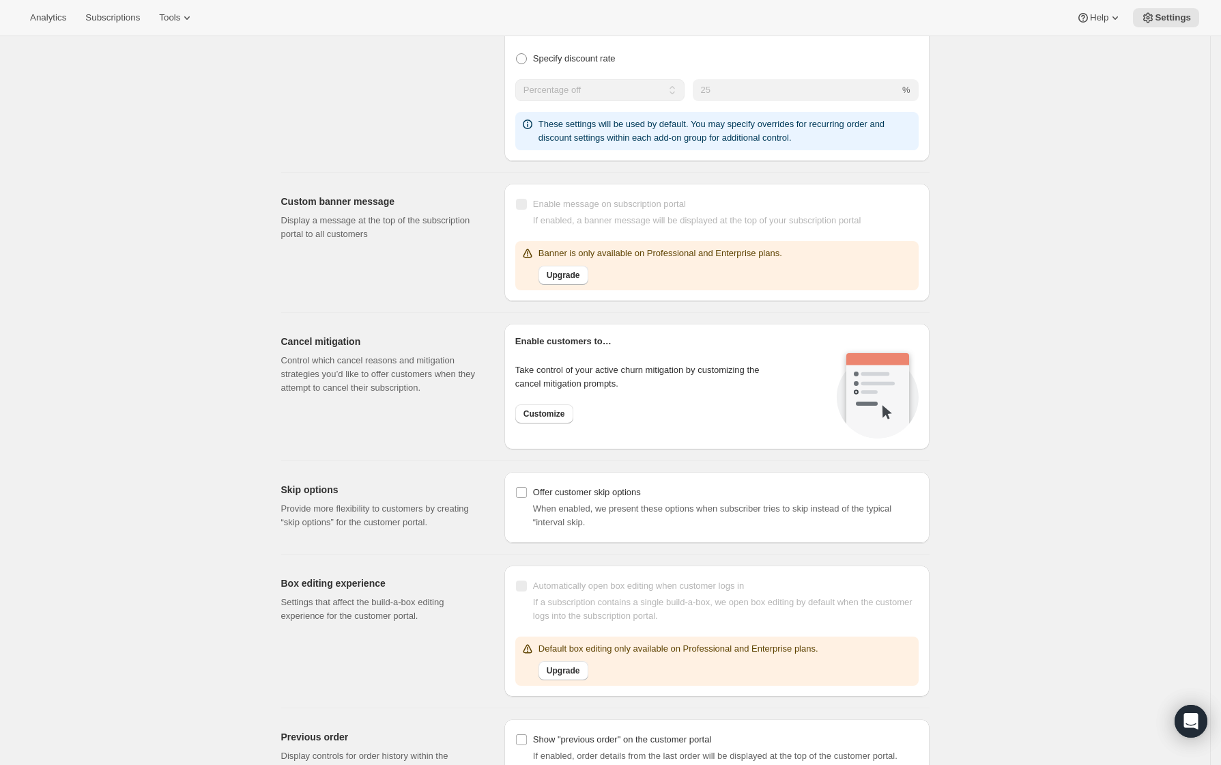
scroll to position [909, 0]
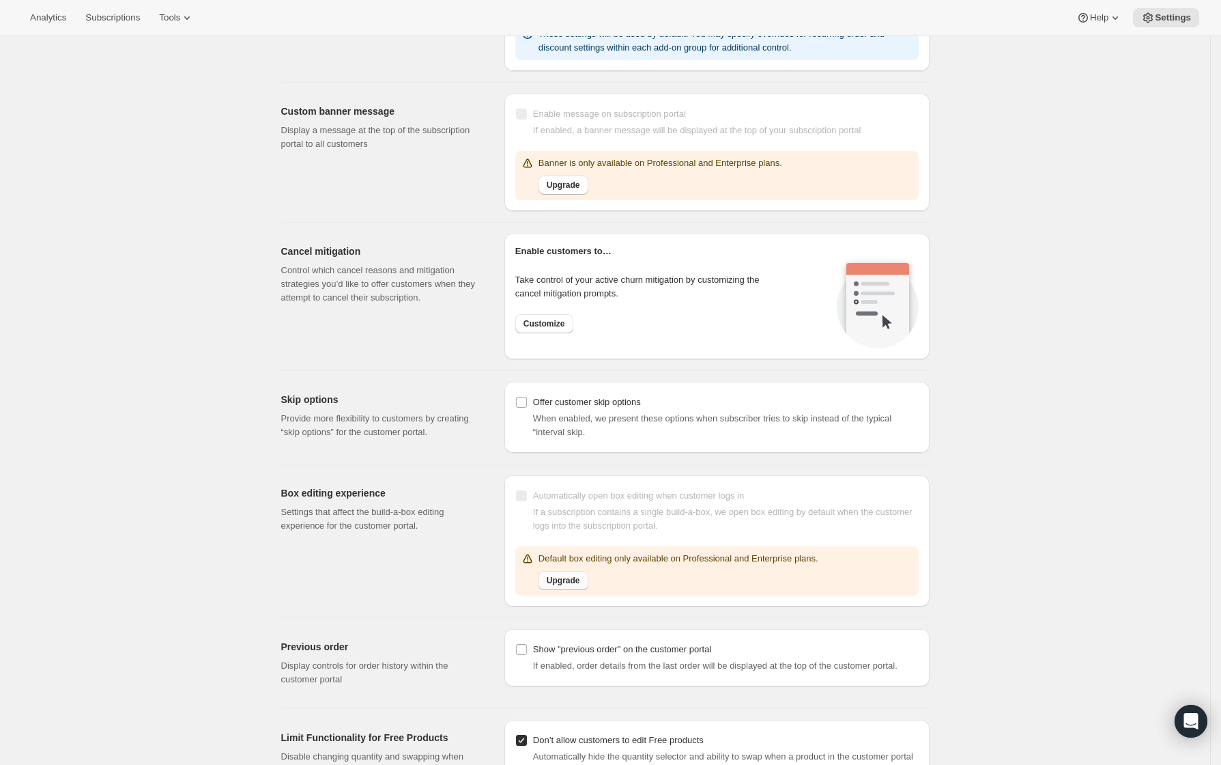
click at [570, 580] on span "Upgrade" at bounding box center [563, 580] width 33 height 11
radio input "false"
radio input "true"
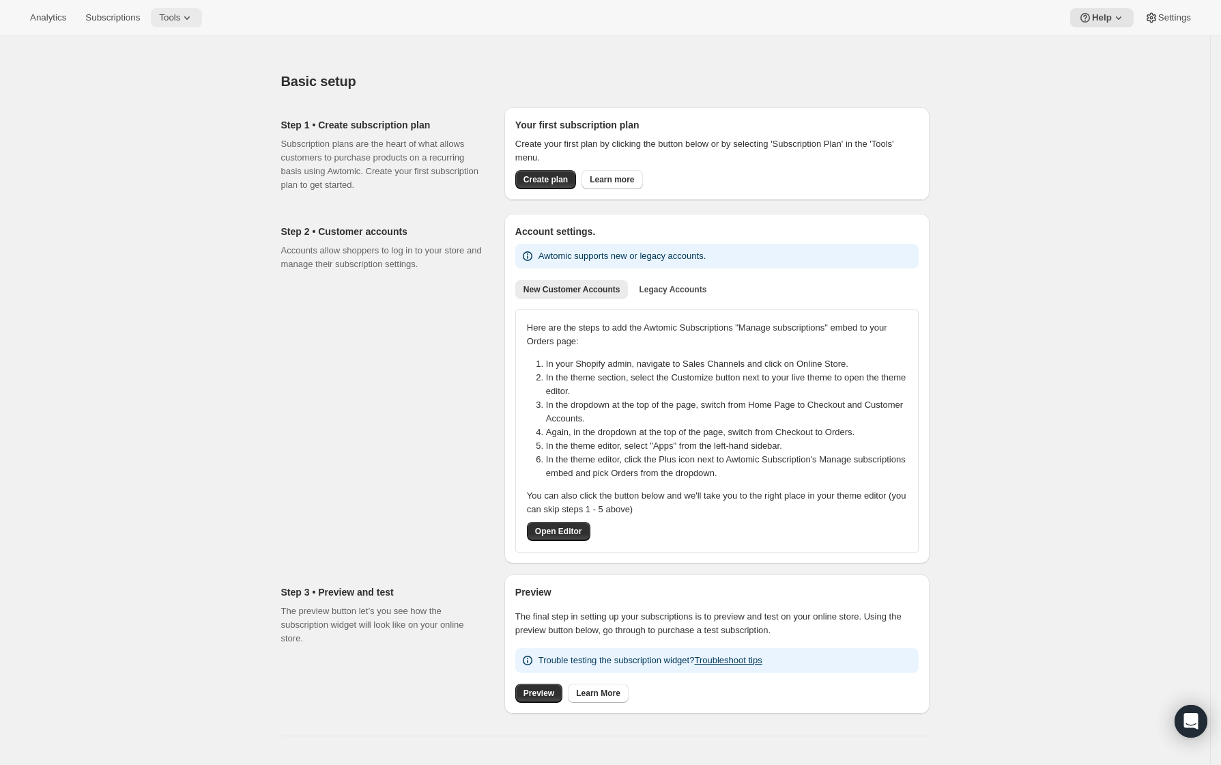
click at [180, 20] on icon at bounding box center [187, 18] width 14 height 14
click at [158, 61] on button "Add-ons" at bounding box center [164, 69] width 147 height 22
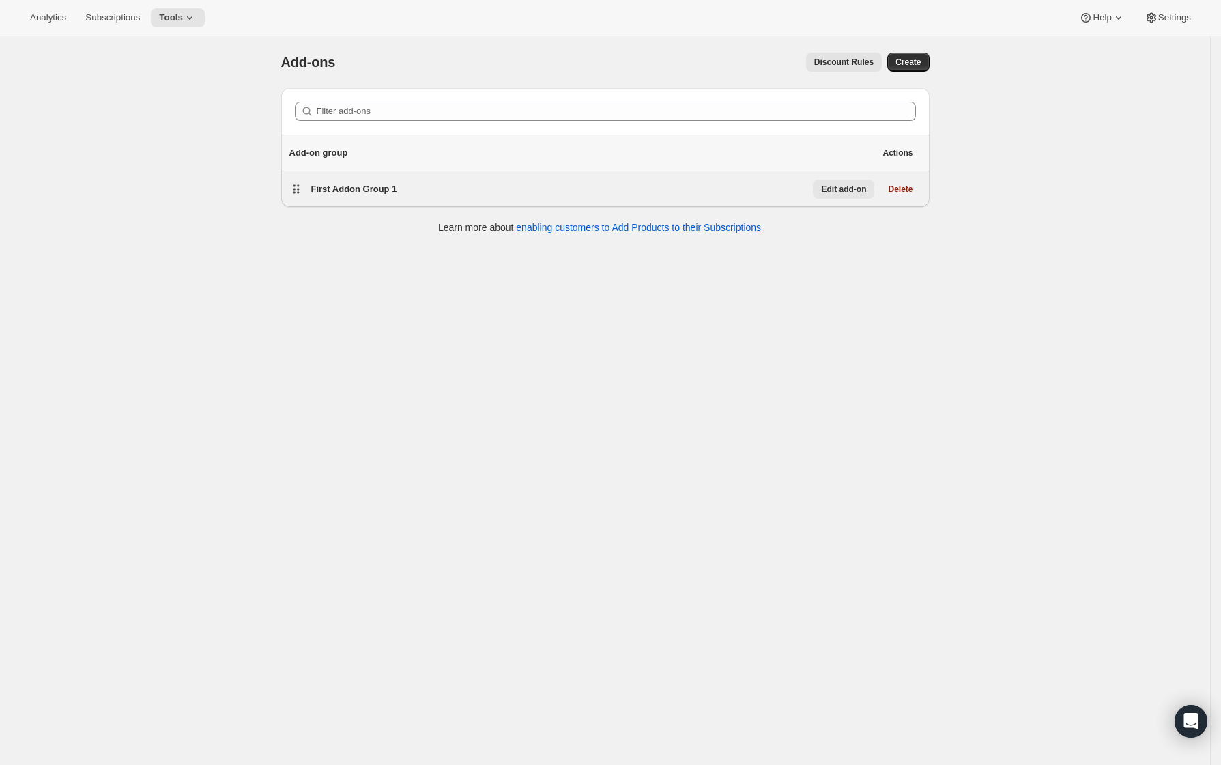
click at [847, 190] on span "Edit add-on" at bounding box center [843, 189] width 45 height 11
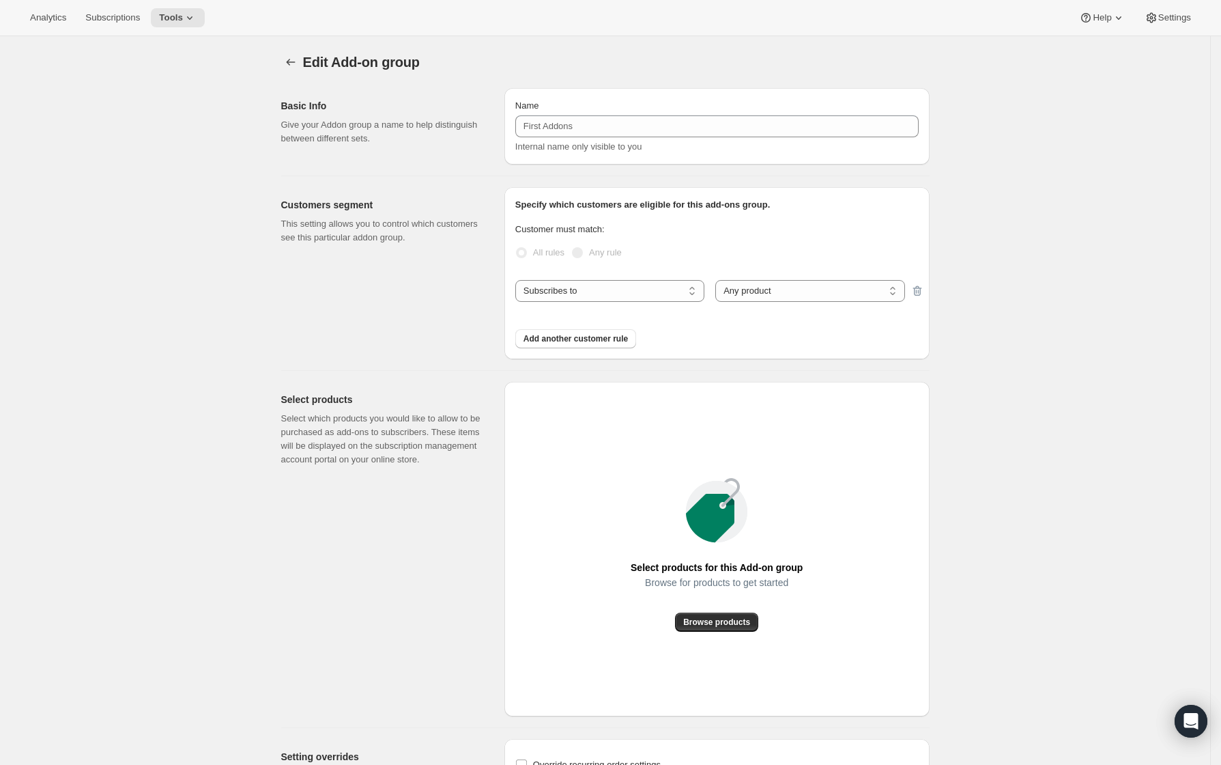
type input "First Addon Group 1"
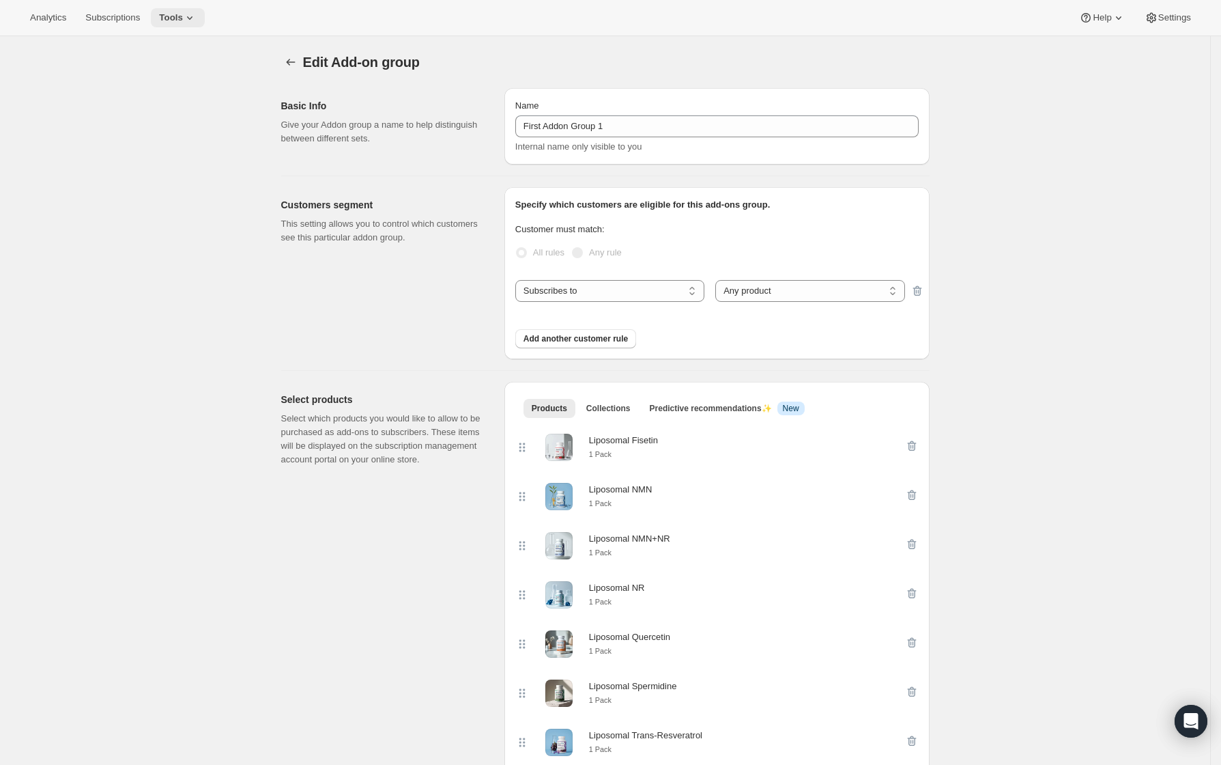
click at [167, 19] on span "Tools" at bounding box center [171, 17] width 24 height 11
click at [169, 180] on div "Memberships Info Beta" at bounding box center [173, 186] width 121 height 14
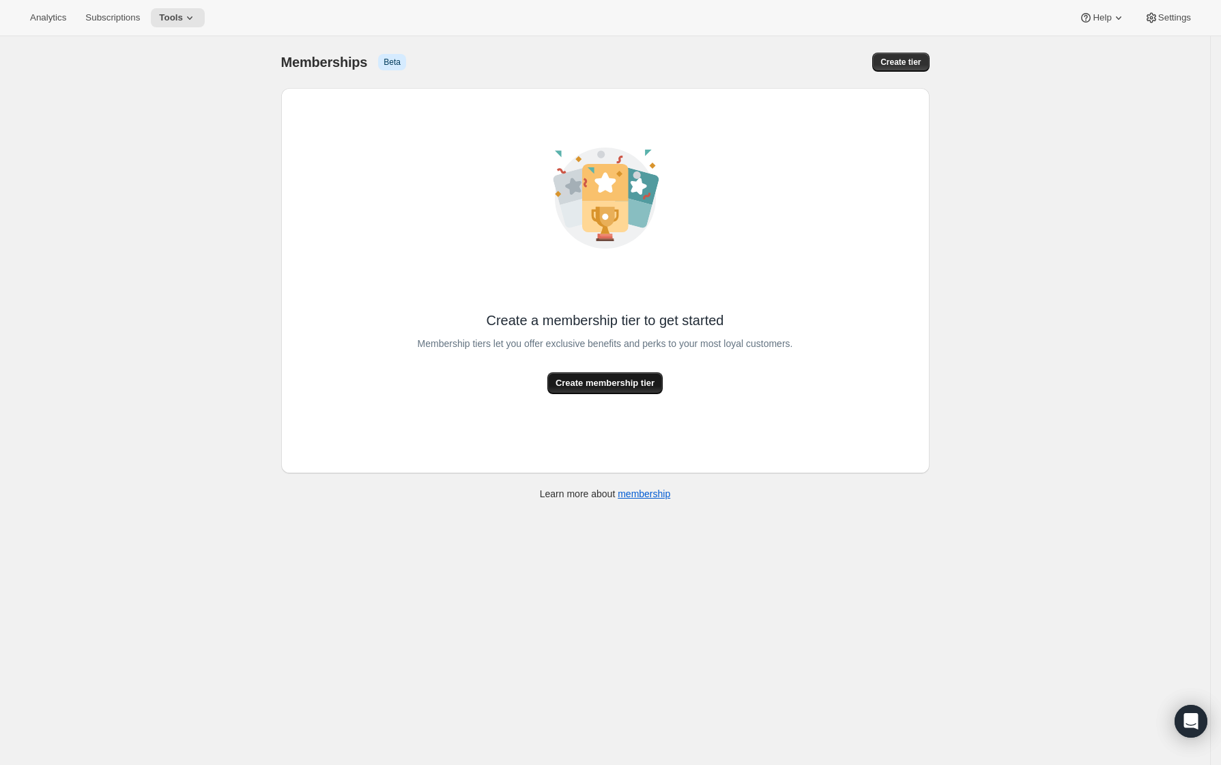
click at [631, 388] on span "Create membership tier" at bounding box center [605, 383] width 99 height 14
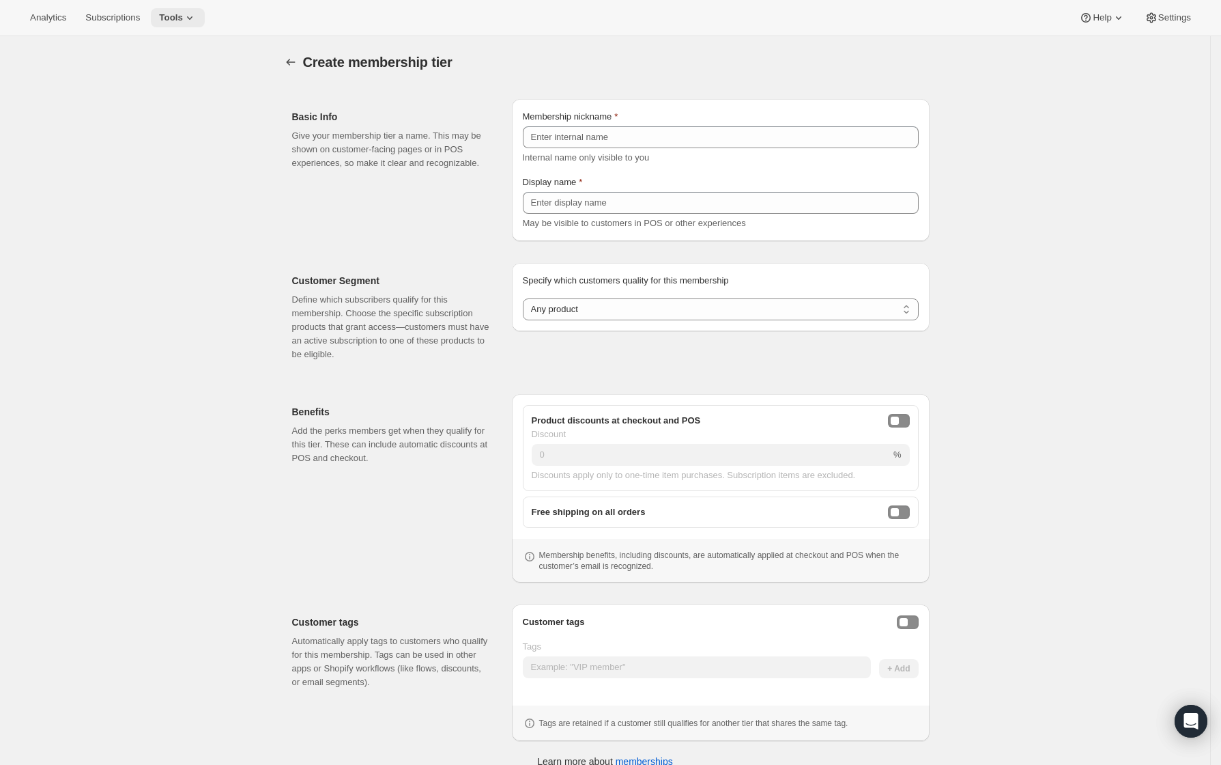
click at [188, 21] on button "Tools" at bounding box center [178, 17] width 54 height 19
click at [132, 115] on span "Moments" at bounding box center [131, 116] width 36 height 10
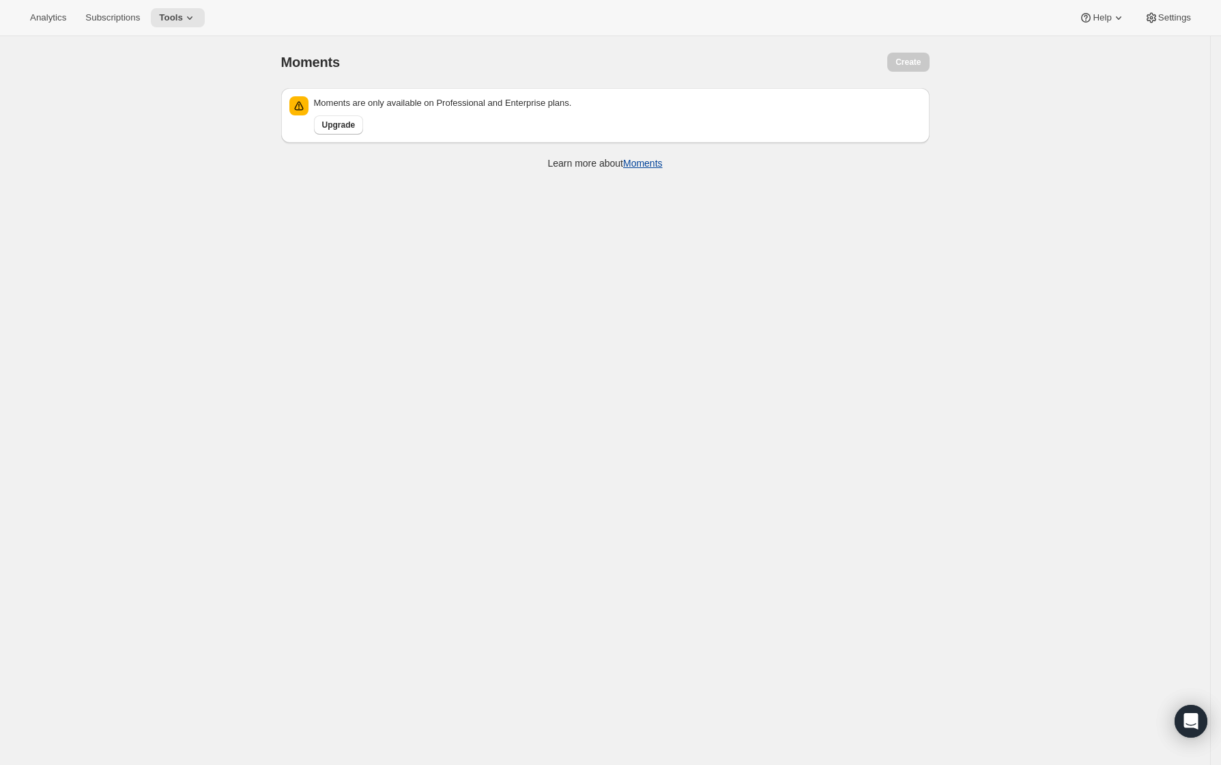
click at [656, 160] on link "Moments" at bounding box center [643, 163] width 40 height 11
